Goal: Information Seeking & Learning: Learn about a topic

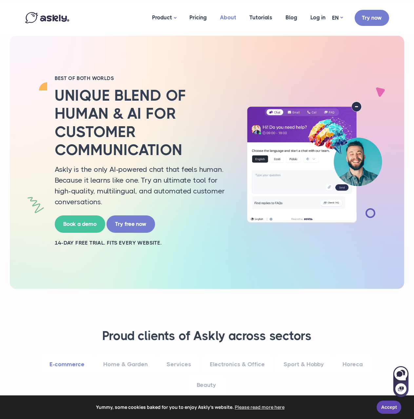
click at [234, 20] on link "About" at bounding box center [227, 18] width 29 height 32
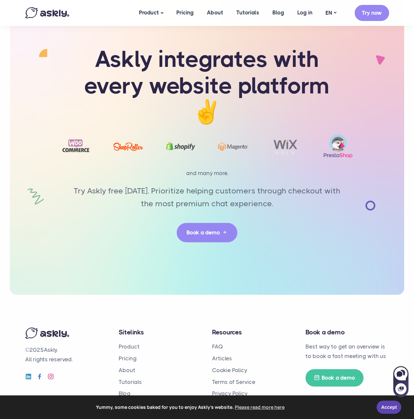
scroll to position [1430, 0]
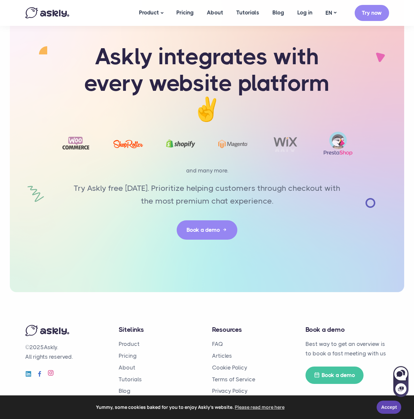
click at [49, 369] on icon at bounding box center [50, 372] width 7 height 7
click at [40, 369] on icon at bounding box center [39, 372] width 7 height 7
click at [292, 296] on div "© 2025 Askly. All rights reserved. Sitelinks Product Pricing About Tutorials Bl…" at bounding box center [206, 360] width 373 height 136
click at [221, 13] on link "About" at bounding box center [214, 12] width 29 height 25
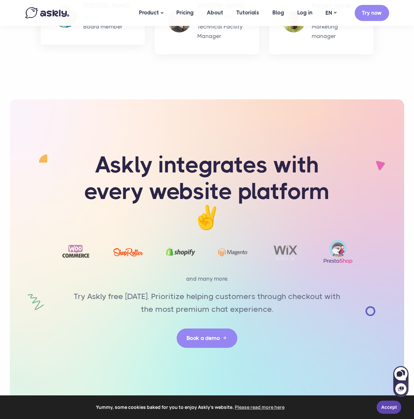
scroll to position [1430, 0]
